Goal: Task Accomplishment & Management: Manage account settings

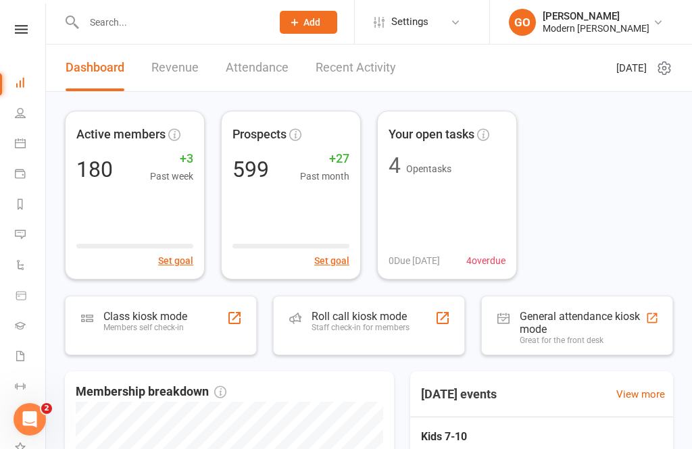
scroll to position [0, 1]
click at [27, 108] on link "People" at bounding box center [30, 114] width 30 height 30
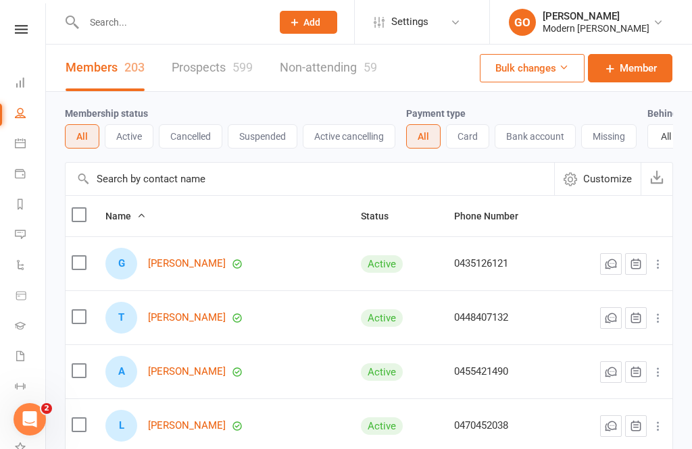
click at [307, 18] on span "Add" at bounding box center [311, 22] width 17 height 11
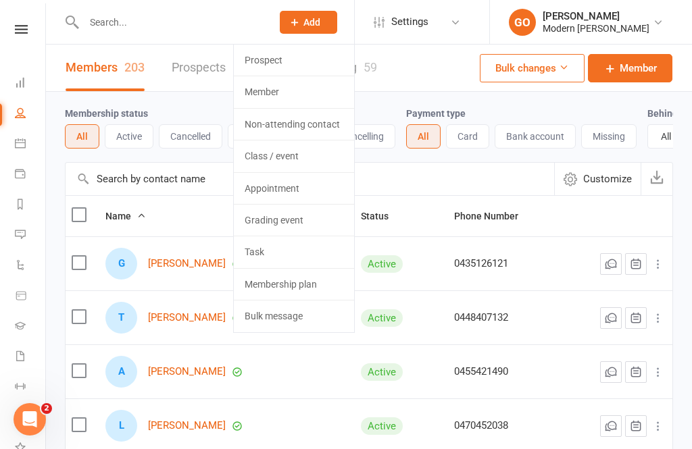
click at [281, 60] on link "Prospect" at bounding box center [294, 60] width 120 height 31
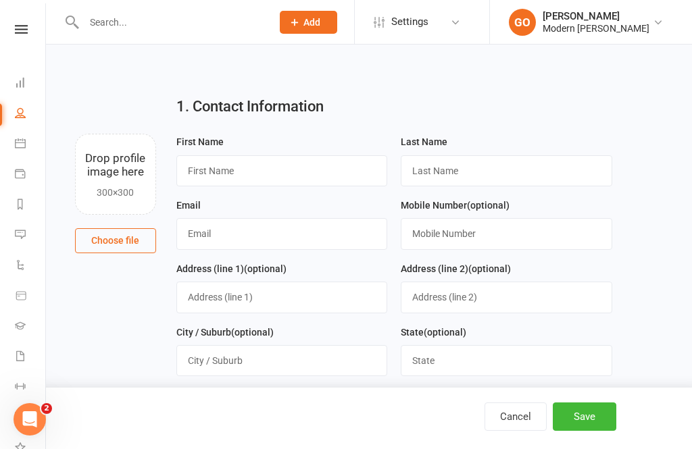
click at [310, 12] on button "Add" at bounding box center [308, 22] width 57 height 23
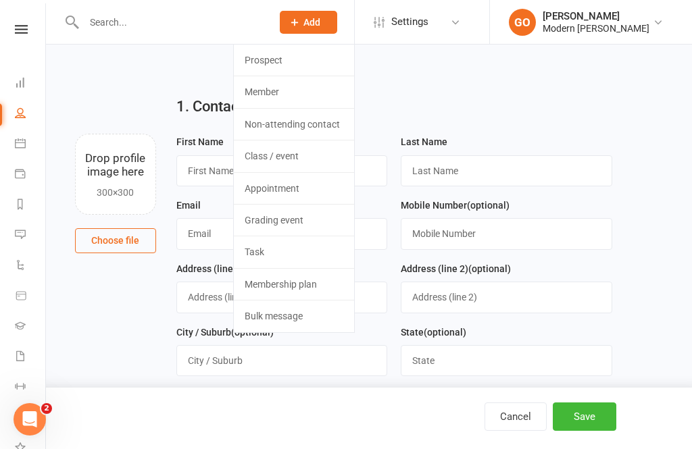
click at [286, 186] on link "Appointment" at bounding box center [294, 188] width 120 height 31
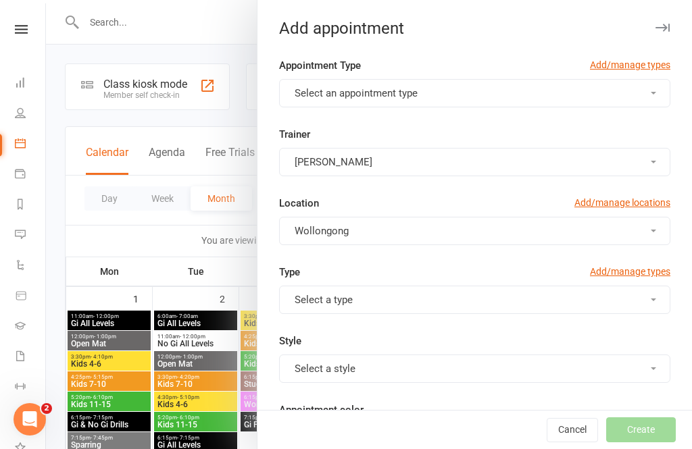
click at [648, 226] on button "Wollongong" at bounding box center [474, 231] width 391 height 28
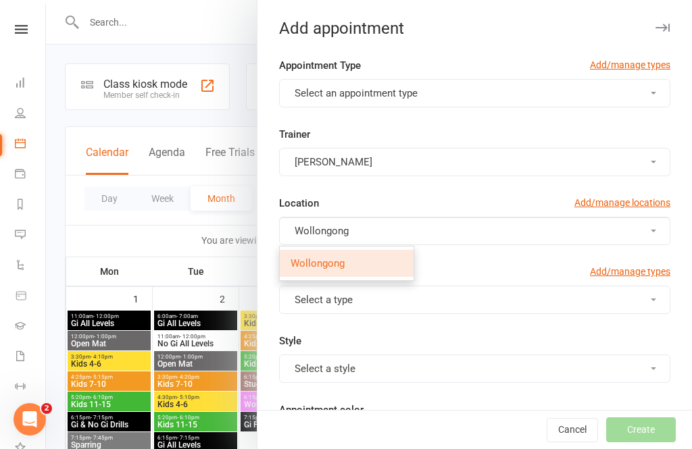
click at [381, 222] on button "Wollongong" at bounding box center [474, 231] width 391 height 28
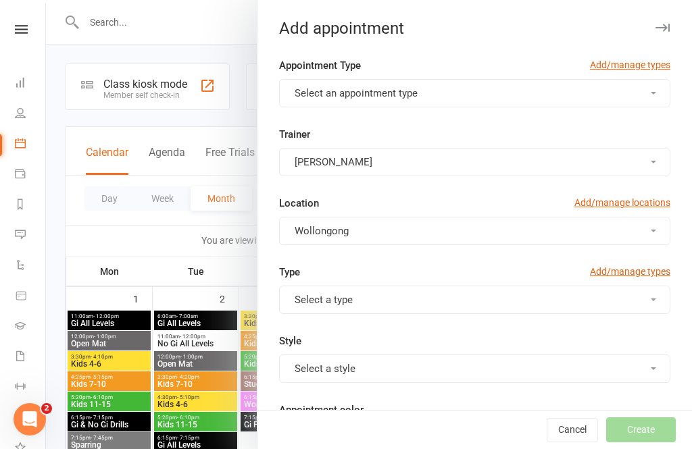
click at [211, 14] on div at bounding box center [369, 224] width 646 height 449
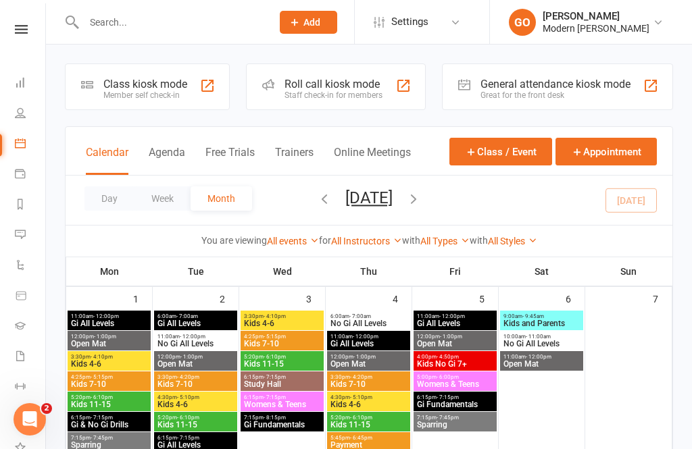
click at [649, 29] on div "Modern [PERSON_NAME]" at bounding box center [595, 28] width 107 height 12
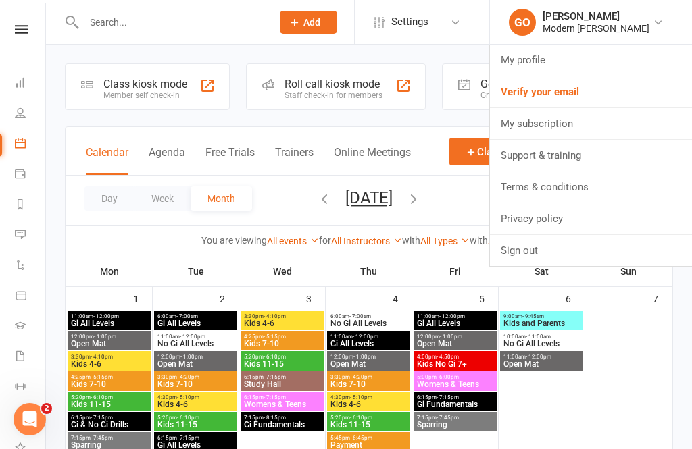
click at [621, 22] on div "Modern [PERSON_NAME]" at bounding box center [595, 28] width 107 height 12
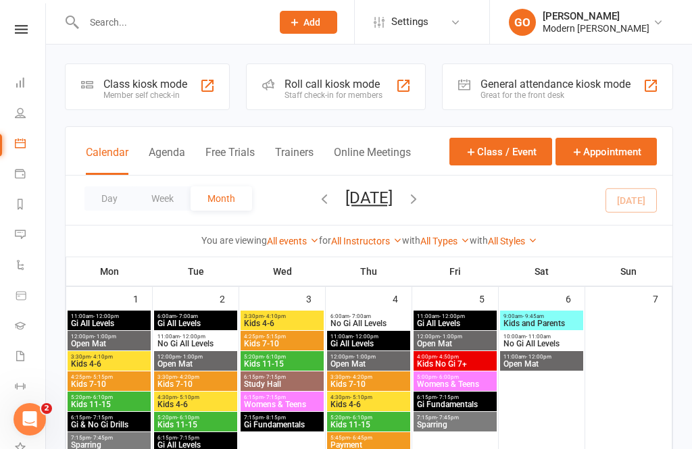
click at [648, 17] on div "[PERSON_NAME]" at bounding box center [595, 16] width 107 height 12
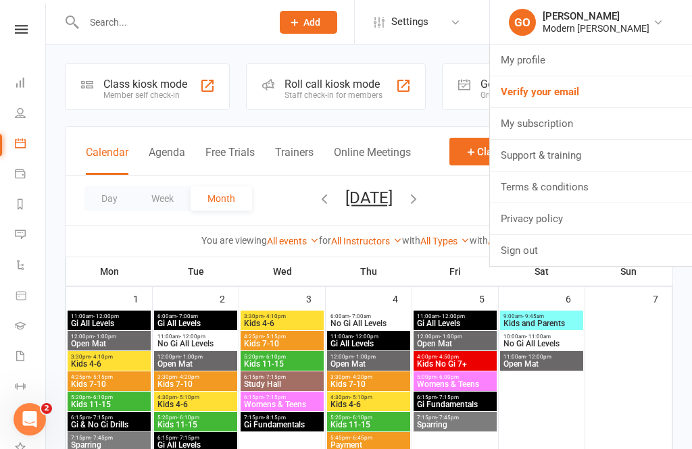
click at [662, 332] on div at bounding box center [628, 402] width 84 height 182
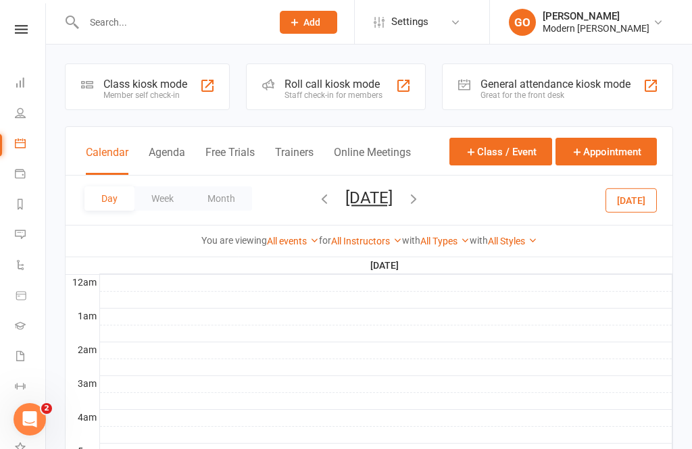
click at [30, 28] on link at bounding box center [21, 29] width 48 height 9
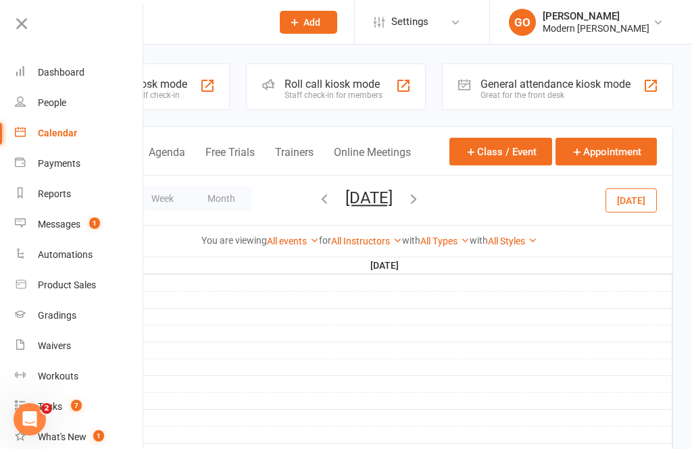
click at [83, 76] on div "Dashboard" at bounding box center [61, 72] width 47 height 11
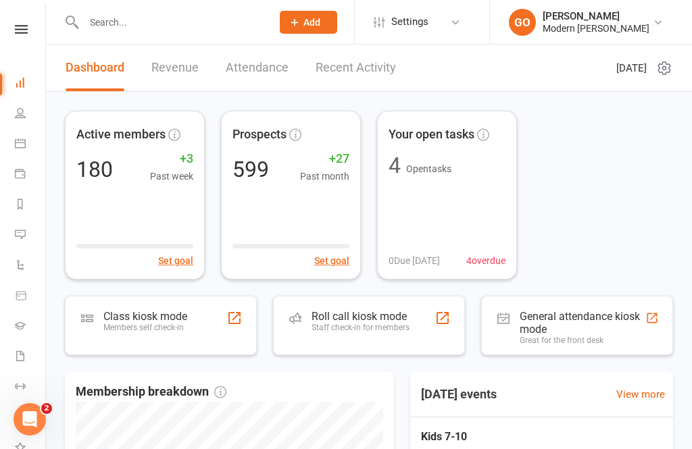
click at [617, 21] on div "[PERSON_NAME]" at bounding box center [595, 16] width 107 height 12
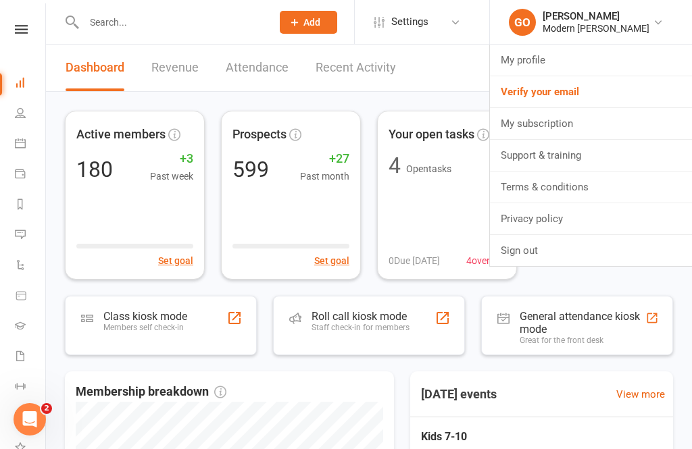
click at [578, 57] on link "My profile" at bounding box center [591, 60] width 202 height 31
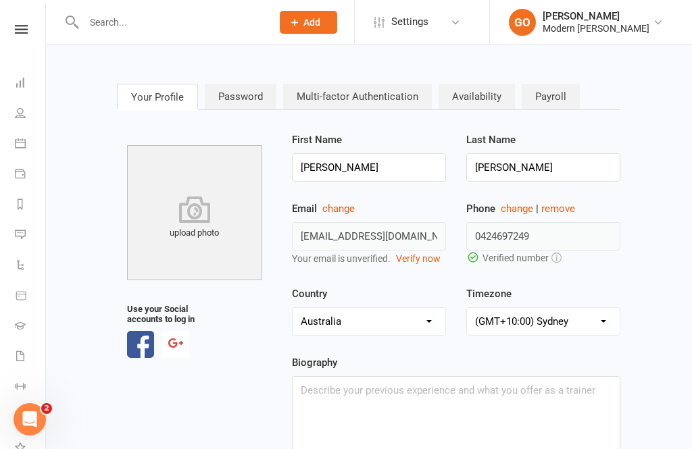
click at [637, 15] on div "[PERSON_NAME]" at bounding box center [595, 16] width 107 height 12
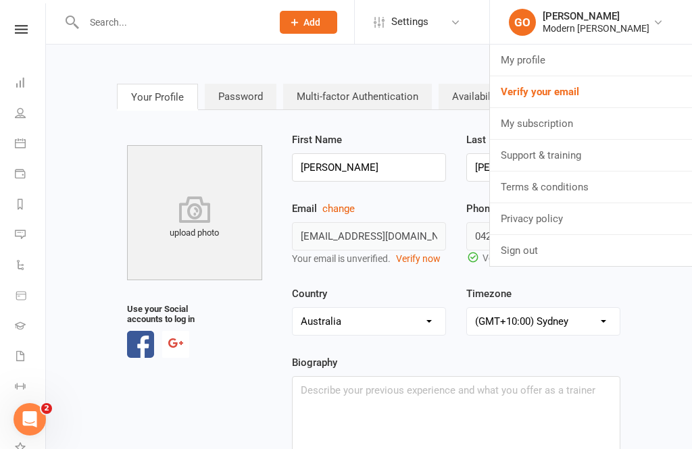
click at [663, 9] on link "GO [PERSON_NAME] Modern [PERSON_NAME]" at bounding box center [589, 22] width 161 height 27
